Goal: Transaction & Acquisition: Purchase product/service

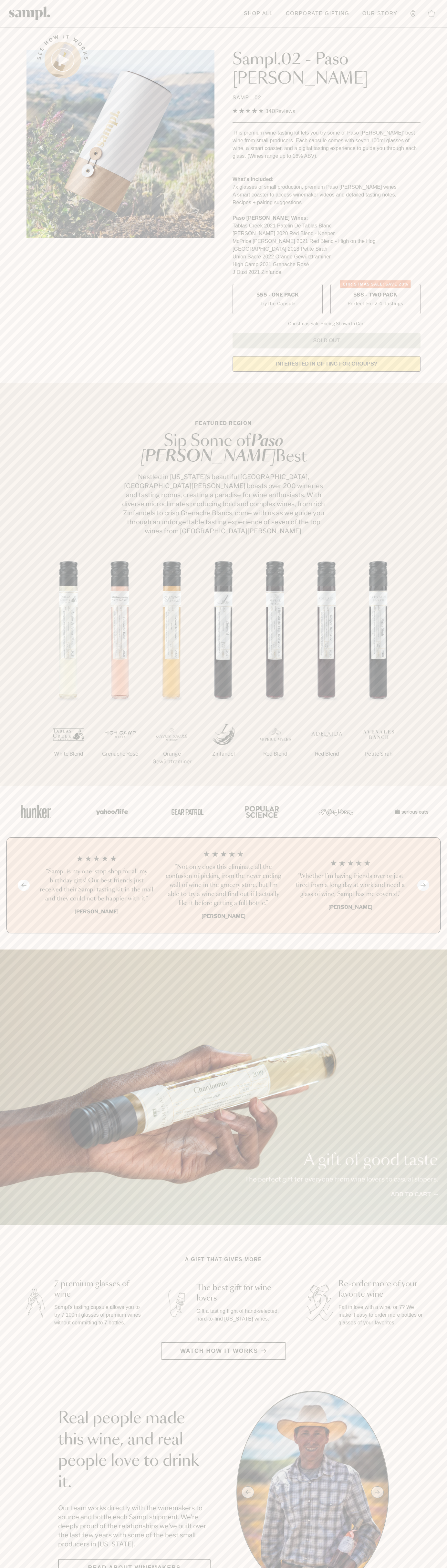
click at [376, 284] on label "CHRISTMAS SALE! Save 20% $88 - Two Pack Perfect For 2-4 Tastings" at bounding box center [375, 299] width 90 height 30
click at [402, 0] on header "Toggle navigation menu Shop All Corporate Gifting Our Story Account Story Shop …" at bounding box center [223, 14] width 447 height 27
click at [437, 1485] on section "Real people made this wine, and real people love to drink it. Our team works di…" at bounding box center [223, 1492] width 447 height 202
click at [214, 1567] on html "Skip to main content Toggle navigation menu Shop All Corporate Gifting Our Stor…" at bounding box center [223, 1582] width 447 height 3164
click at [27, 1322] on div "A gift that gives more 7 premium glasses of wine Sampl's tasting capsule allows…" at bounding box center [223, 1308] width 406 height 104
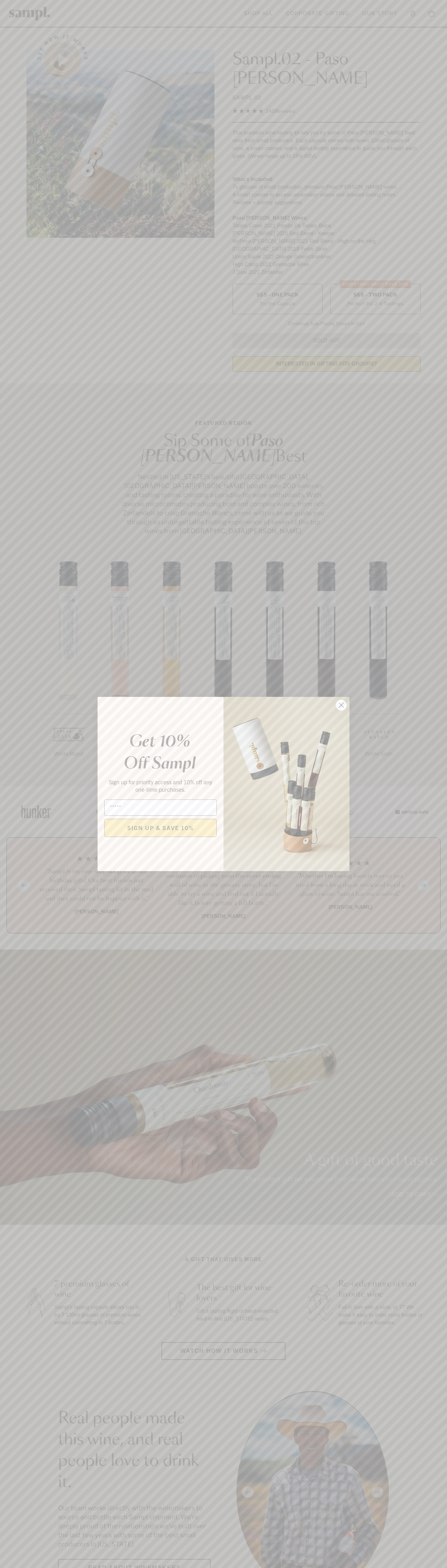
click at [341, 705] on icon "Close dialog" at bounding box center [341, 705] width 5 height 5
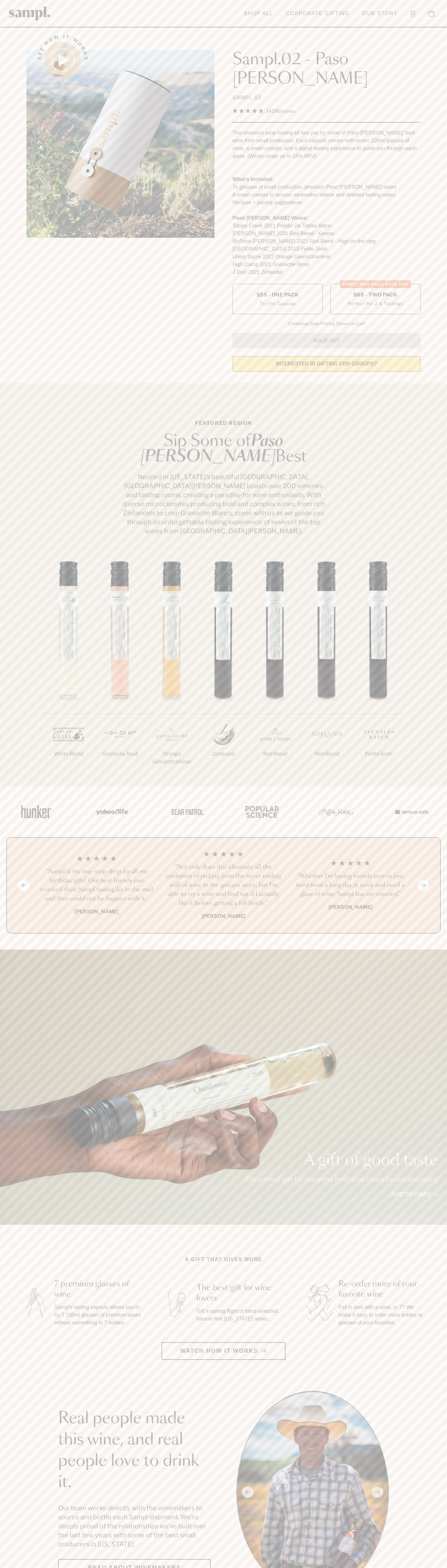
click at [376, 292] on span "$88 - Two Pack" at bounding box center [376, 295] width 44 height 7
